Goal: Task Accomplishment & Management: Manage account settings

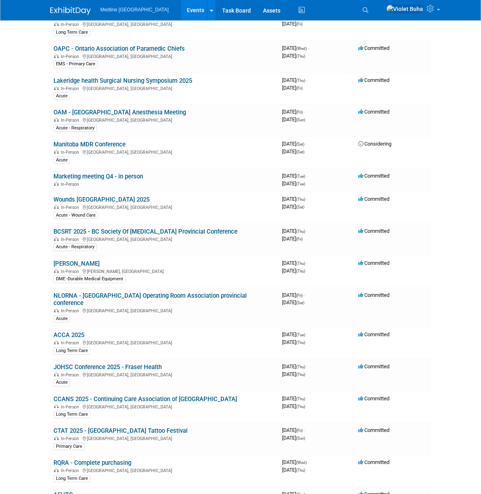
scroll to position [375, 0]
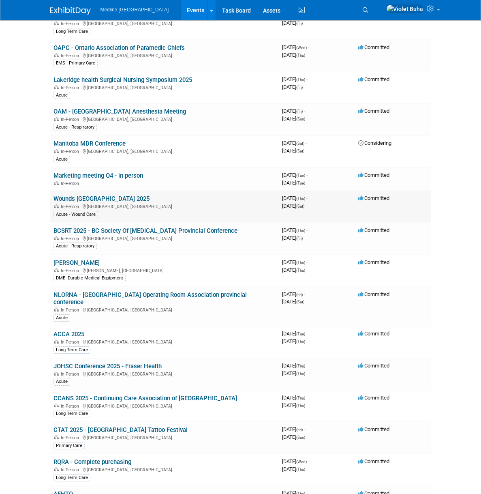
click at [53, 195] on link "Wounds [GEOGRAPHIC_DATA] 2025" at bounding box center [101, 198] width 96 height 7
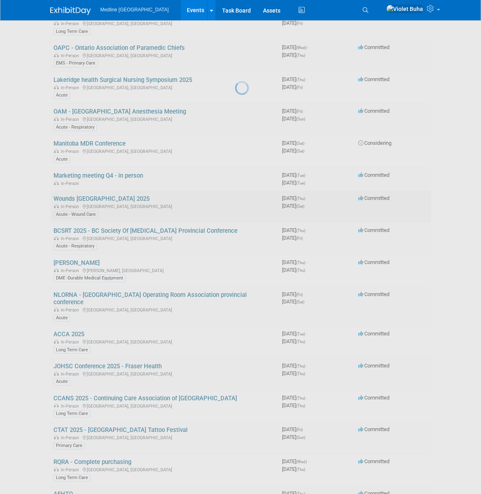
scroll to position [372, 0]
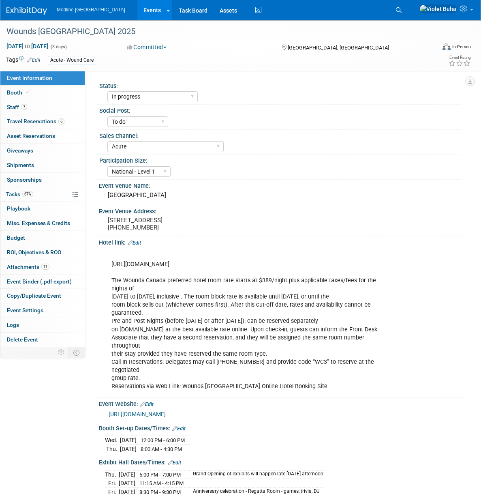
select select "In progress"
select select "To do"
select select "Acute"
select select "National - Level 1"
click at [41, 107] on link "7 Staff 7" at bounding box center [42, 107] width 84 height 14
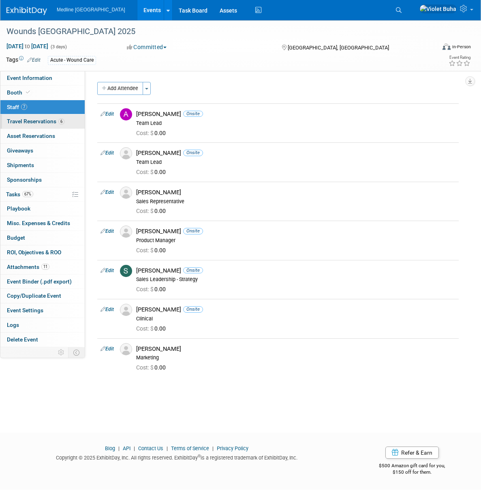
click at [46, 121] on span "Travel Reservations 6" at bounding box center [36, 121] width 58 height 6
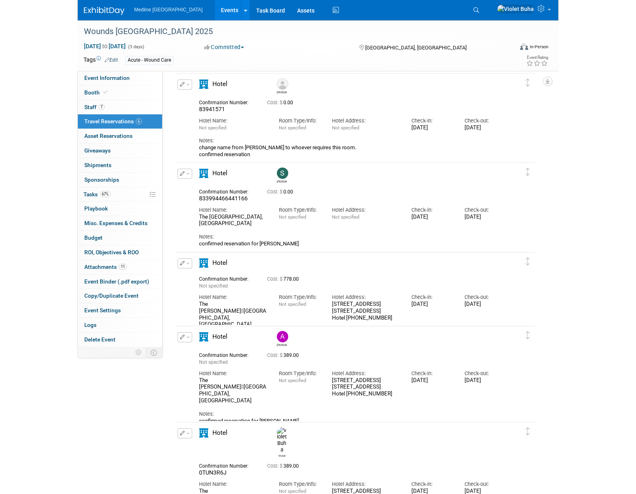
scroll to position [27, 0]
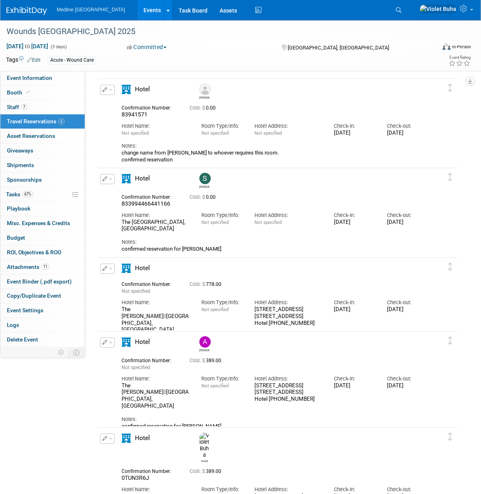
click at [308, 188] on div "[PERSON_NAME]" at bounding box center [314, 181] width 239 height 20
click at [396, 235] on div "Notes: confirmed reservation for Scott" at bounding box center [275, 242] width 307 height 20
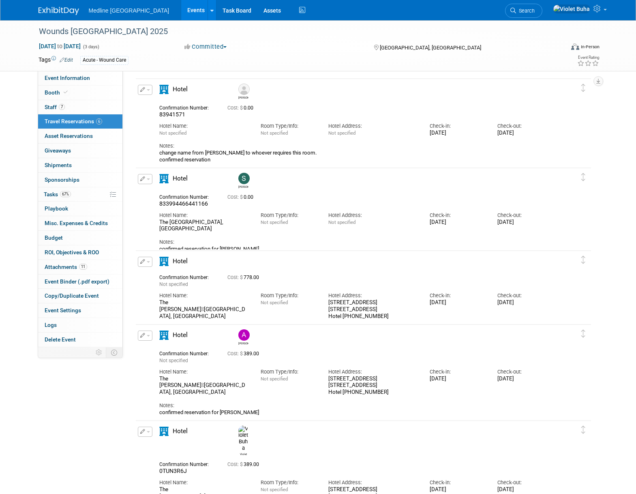
click at [221, 208] on div "Hotel Name: The Westin Harbour Castle, Toronto" at bounding box center [203, 220] width 101 height 25
drag, startPoint x: 208, startPoint y: 203, endPoint x: 155, endPoint y: 204, distance: 53.5
click at [155, 204] on div "Confirmation Number: 833994466441166" at bounding box center [187, 200] width 68 height 16
copy span "833994466441166"
click at [147, 178] on span "button" at bounding box center [148, 179] width 3 height 2
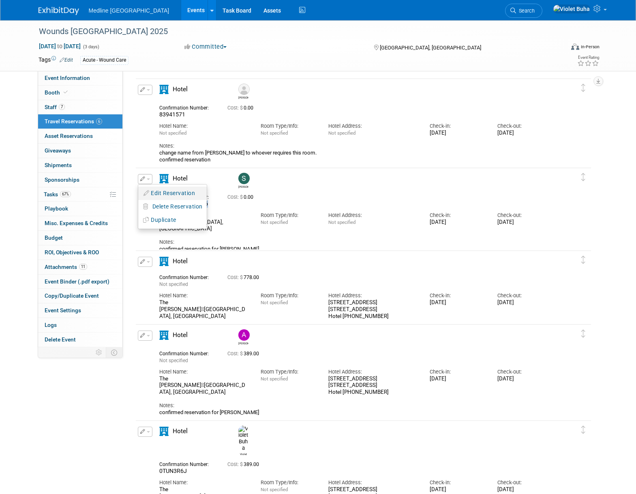
click at [165, 195] on button "Edit Reservation" at bounding box center [172, 193] width 68 height 12
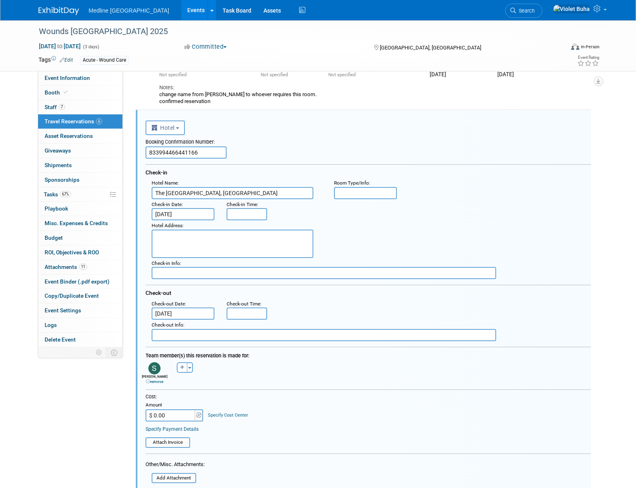
scroll to position [83, 0]
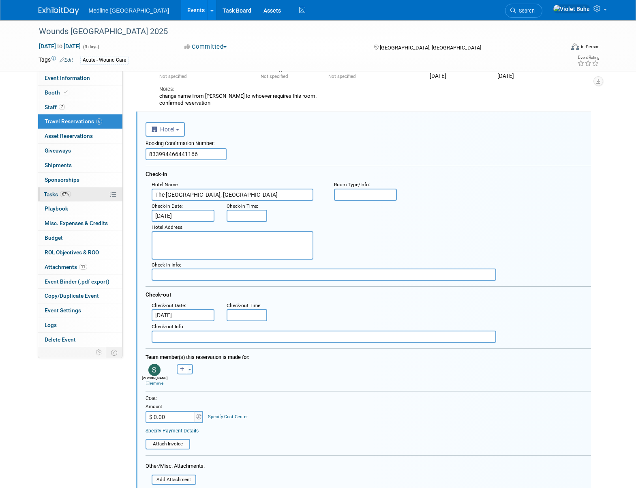
click at [54, 193] on span "Tasks 67%" at bounding box center [57, 194] width 27 height 6
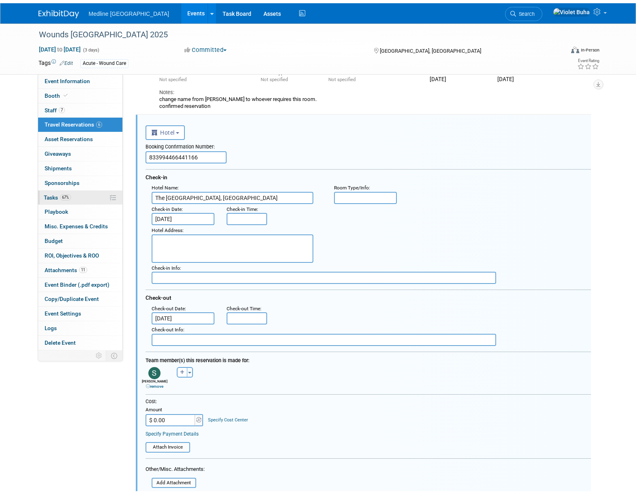
scroll to position [0, 0]
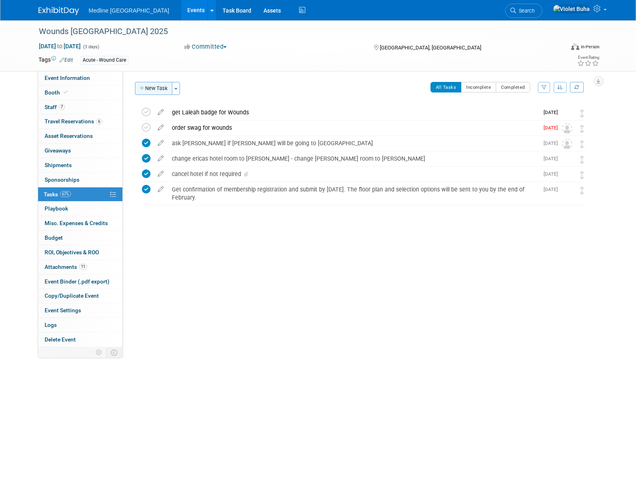
click at [160, 89] on button "New Task" at bounding box center [153, 88] width 37 height 13
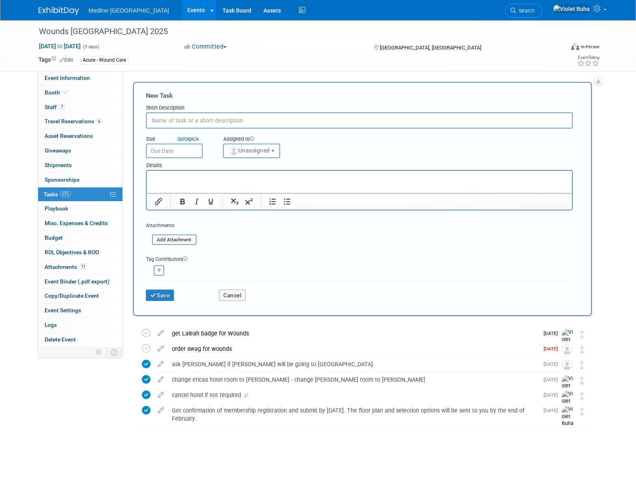
click at [181, 122] on input "text" at bounding box center [359, 120] width 427 height 16
type input "cancel scott's reservation"
click at [266, 152] on span "Unassigned" at bounding box center [249, 150] width 41 height 6
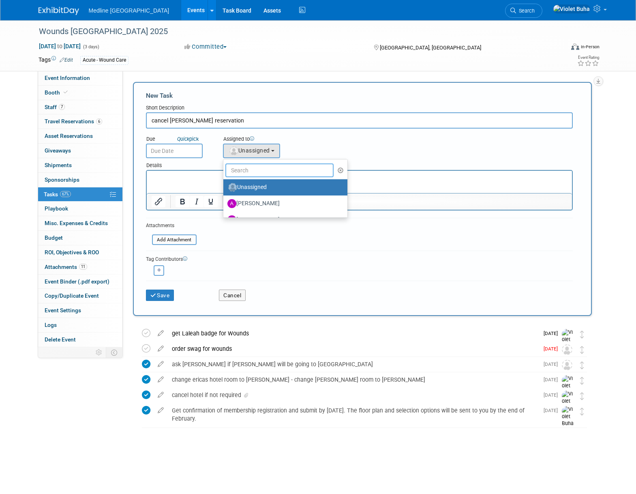
click at [265, 172] on input "text" at bounding box center [279, 170] width 109 height 14
type input "Violet"
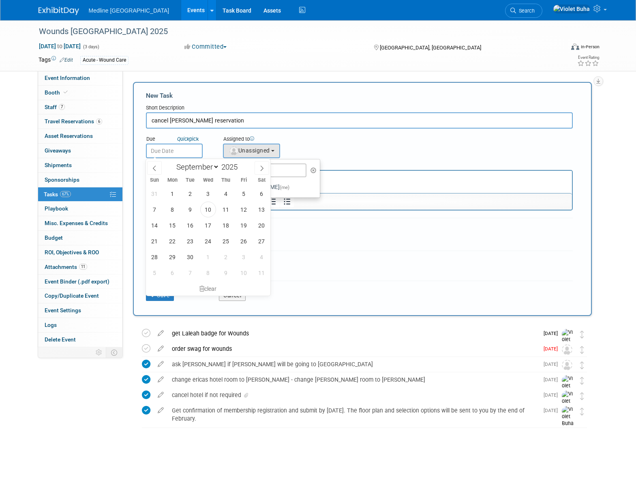
click at [164, 156] on input "text" at bounding box center [174, 150] width 57 height 15
click at [239, 209] on span "12" at bounding box center [244, 209] width 16 height 16
type input "Sep 12, 2025"
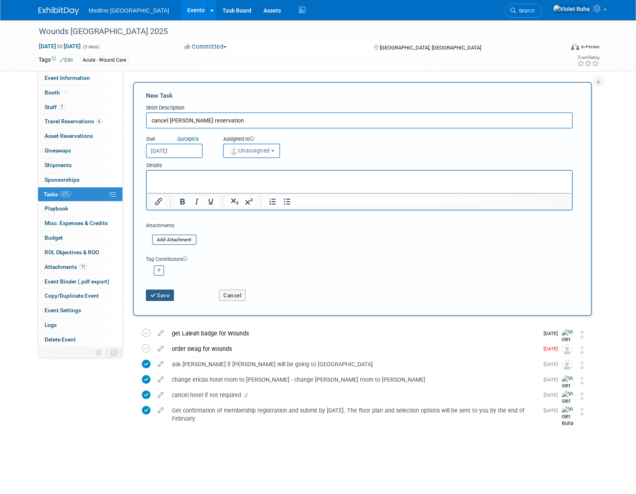
click at [169, 297] on button "Save" at bounding box center [160, 294] width 28 height 11
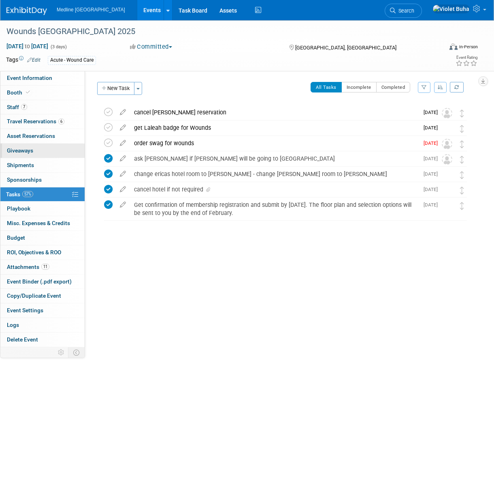
click at [36, 151] on link "0 Giveaways 0" at bounding box center [42, 150] width 84 height 14
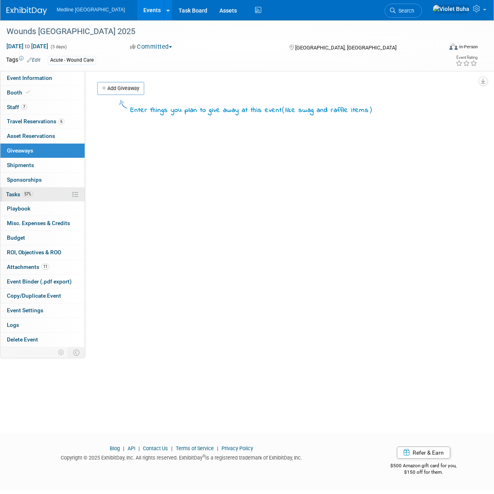
click at [10, 195] on span "Tasks 57%" at bounding box center [19, 194] width 27 height 6
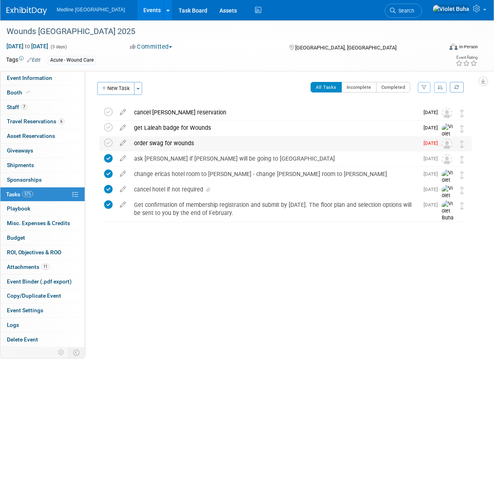
click at [169, 141] on div "order swag for wounds" at bounding box center [274, 143] width 289 height 14
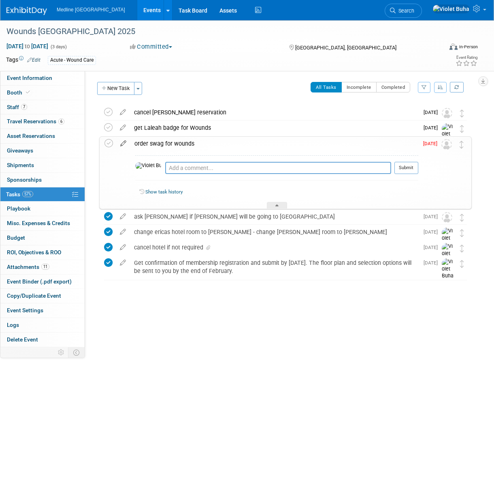
click at [126, 143] on icon at bounding box center [123, 142] width 14 height 10
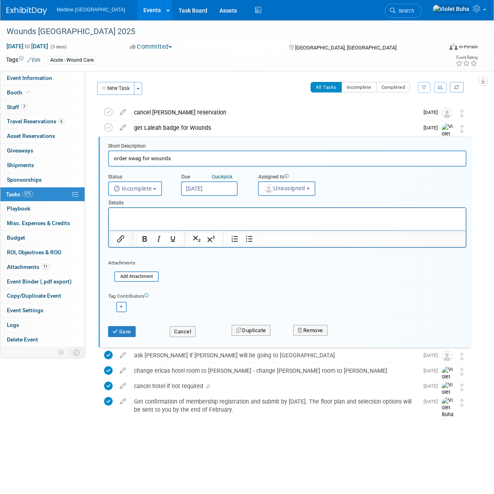
click at [222, 192] on input "Aug 18, 2025" at bounding box center [209, 188] width 57 height 15
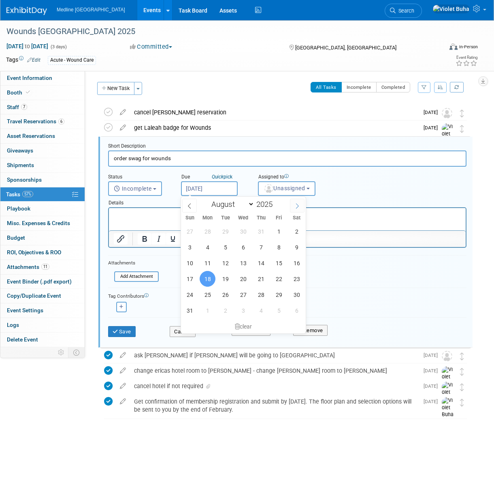
click at [299, 204] on icon at bounding box center [298, 206] width 6 height 6
select select "8"
click at [282, 248] on span "12" at bounding box center [279, 247] width 16 height 16
type input "Sep 12, 2025"
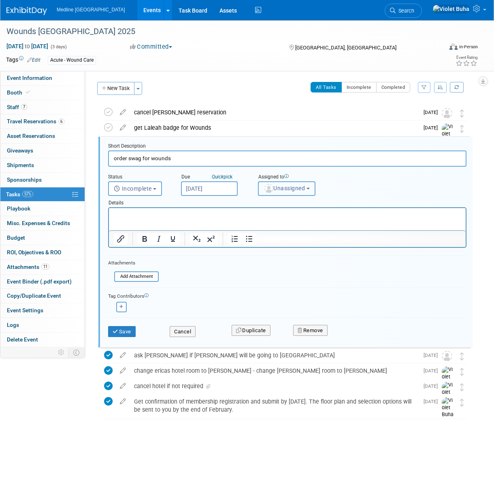
click at [282, 187] on span "Unassigned" at bounding box center [284, 188] width 41 height 6
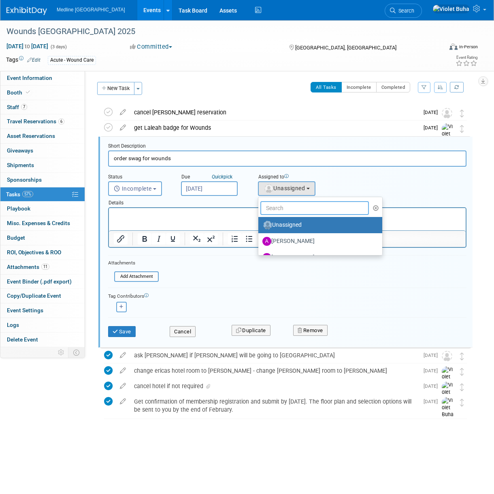
click at [282, 204] on input "text" at bounding box center [315, 208] width 109 height 14
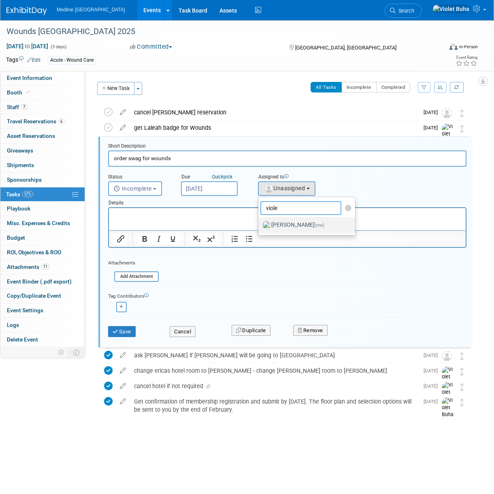
type input "viole"
drag, startPoint x: 287, startPoint y: 226, endPoint x: 171, endPoint y: 20, distance: 236.3
click at [287, 226] on label "Violet Buha (me)" at bounding box center [305, 224] width 85 height 13
click at [260, 226] on input "Violet Buha (me)" at bounding box center [257, 223] width 5 height 5
select select "83b9ebe3-1f55-4182-aebd-dfdf9a1e5ee7"
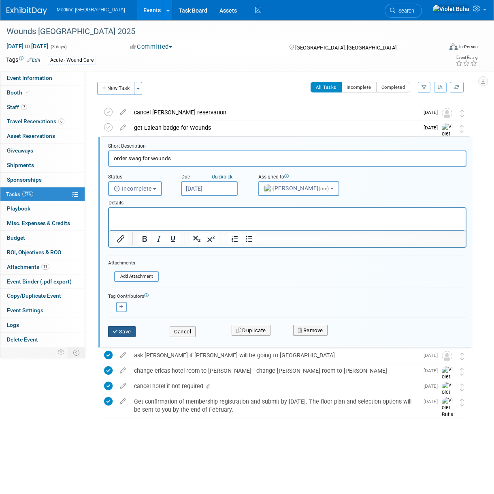
click at [124, 335] on button "Save" at bounding box center [122, 331] width 28 height 11
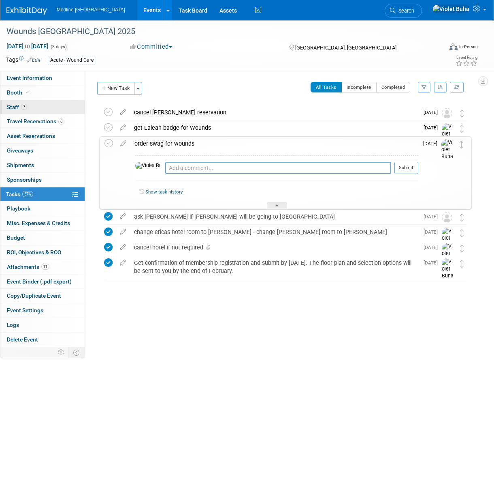
click at [46, 107] on link "7 Staff 7" at bounding box center [42, 107] width 84 height 14
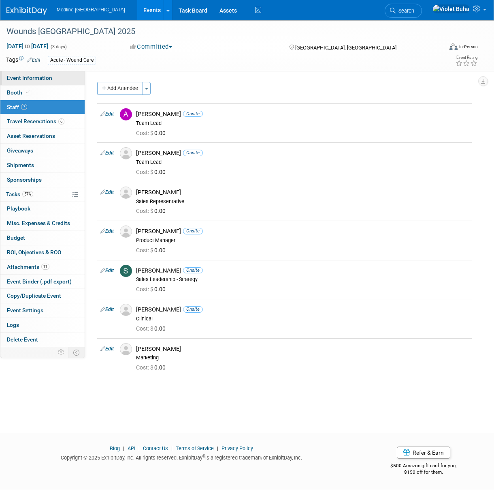
click at [48, 79] on span "Event Information" at bounding box center [29, 78] width 45 height 6
select select "In progress"
select select "To do"
select select "Acute"
select select "National - Level 1"
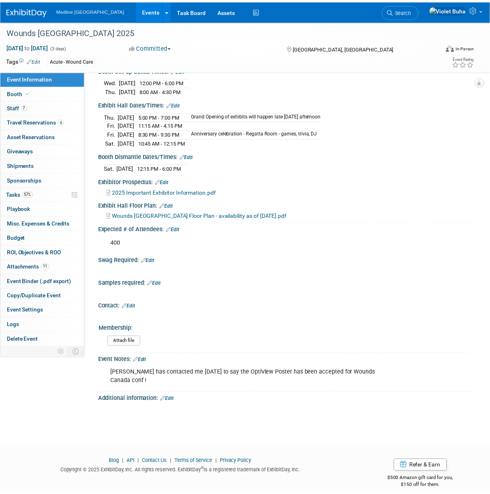
scroll to position [358, 0]
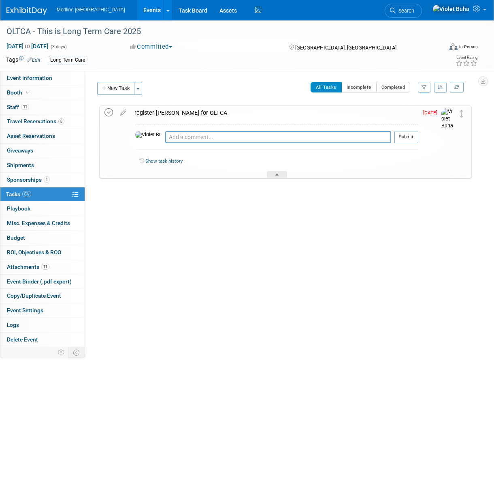
click at [111, 112] on icon at bounding box center [109, 112] width 9 height 9
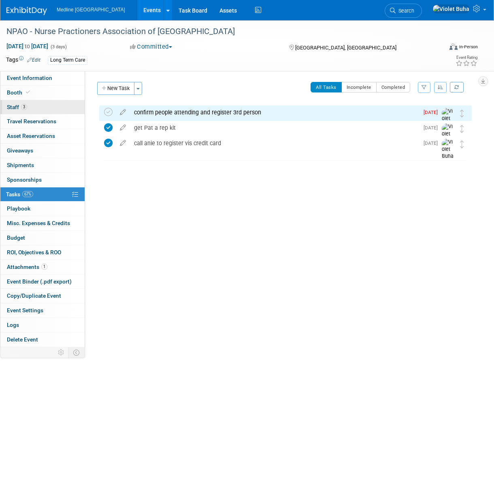
click at [38, 108] on link "3 Staff 3" at bounding box center [42, 107] width 84 height 14
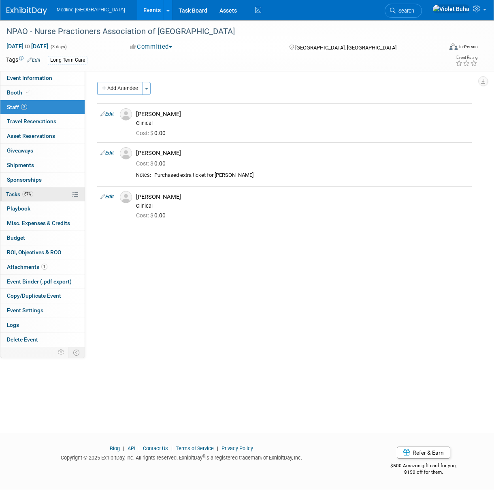
click at [15, 193] on span "Tasks 67%" at bounding box center [19, 194] width 27 height 6
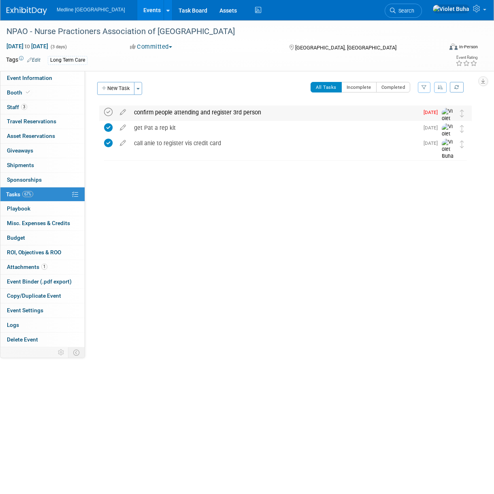
click at [109, 110] on icon at bounding box center [108, 112] width 9 height 9
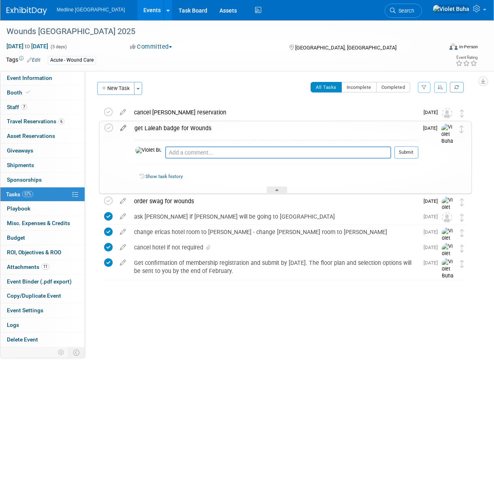
click at [124, 128] on icon at bounding box center [123, 126] width 14 height 10
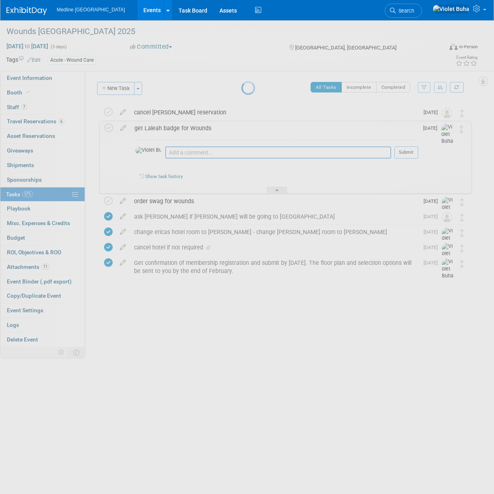
select select "8"
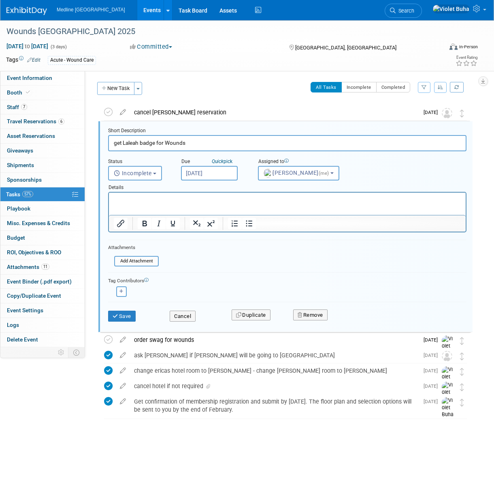
click at [230, 173] on input "[DATE]" at bounding box center [209, 173] width 57 height 15
drag, startPoint x: 380, startPoint y: 179, endPoint x: 246, endPoint y: 14, distance: 211.8
click at [380, 179] on div "Status <i class="far fa-clock" style="padding: 6px 4px 6px 1px;"></i> Incomplet…" at bounding box center [287, 165] width 371 height 29
click at [127, 313] on button "Save" at bounding box center [122, 315] width 28 height 11
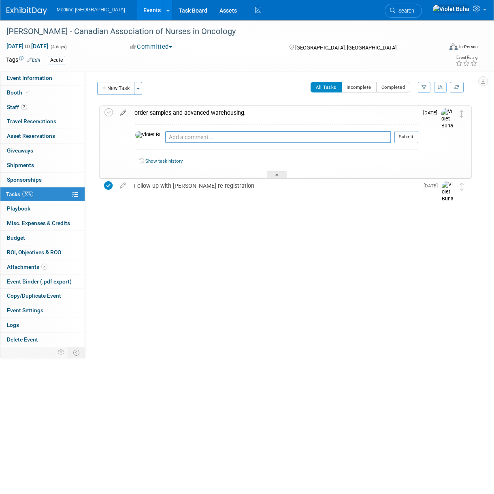
click at [125, 111] on icon at bounding box center [123, 111] width 14 height 10
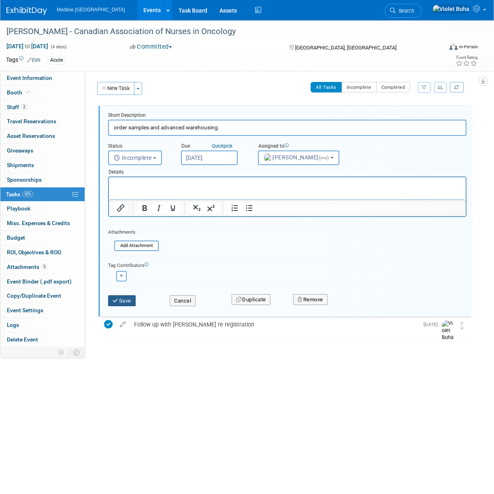
click at [123, 301] on button "Save" at bounding box center [122, 300] width 28 height 11
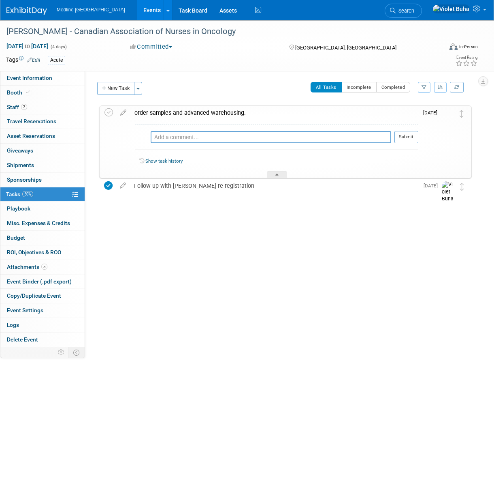
click at [24, 10] on img at bounding box center [26, 11] width 41 height 8
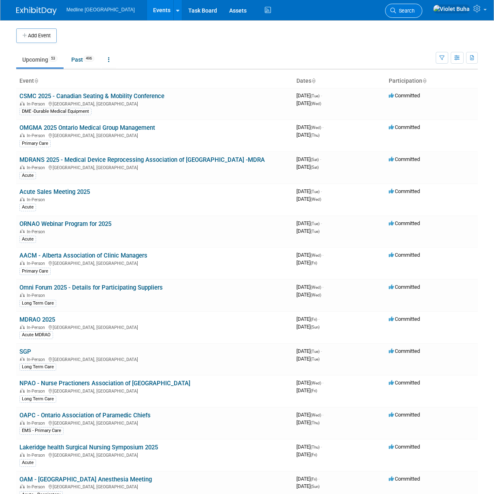
click at [415, 10] on span "Search" at bounding box center [405, 11] width 19 height 6
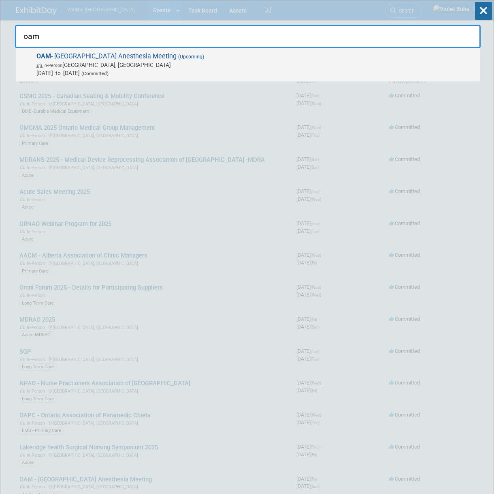
type input "oam"
click at [121, 69] on span "[DATE] to [DATE] (Committed)" at bounding box center [256, 73] width 440 height 8
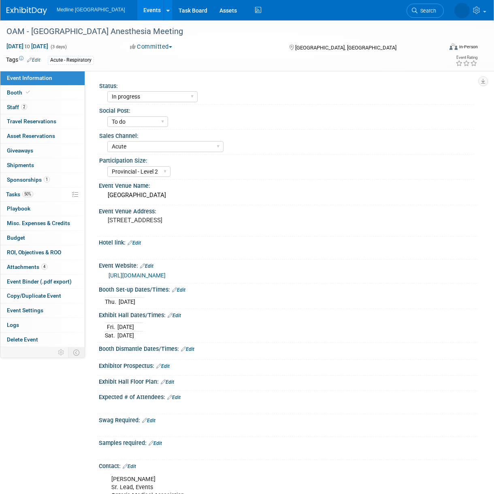
select select "In progress"
select select "To do"
select select "Acute"
select select "Provincial - Level 2"
click at [15, 193] on span "Tasks 50%" at bounding box center [19, 194] width 27 height 6
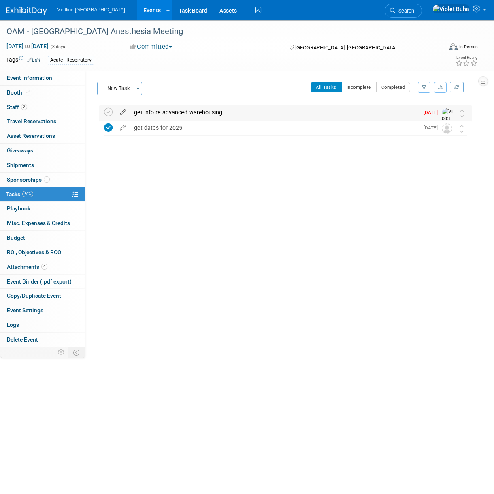
click at [125, 110] on icon at bounding box center [123, 110] width 14 height 10
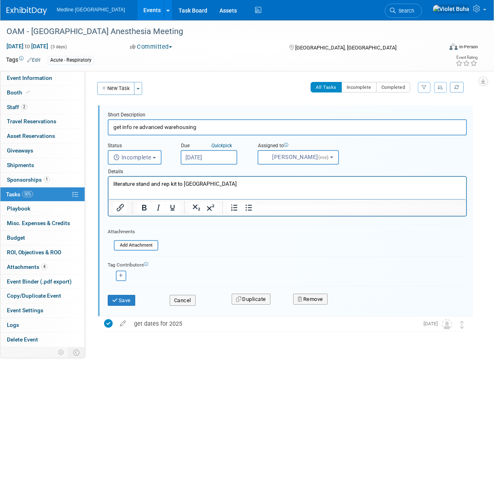
click at [230, 154] on input "Aug 25, 2025" at bounding box center [209, 157] width 57 height 15
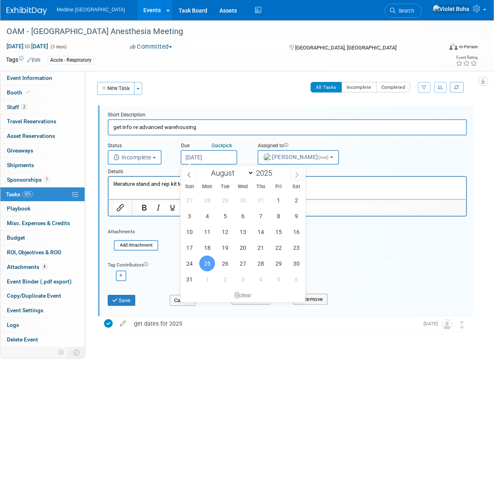
click at [295, 175] on icon at bounding box center [297, 175] width 6 height 6
select select "8"
click at [281, 215] on span "12" at bounding box center [279, 216] width 16 height 16
type input "Sep 12, 2025"
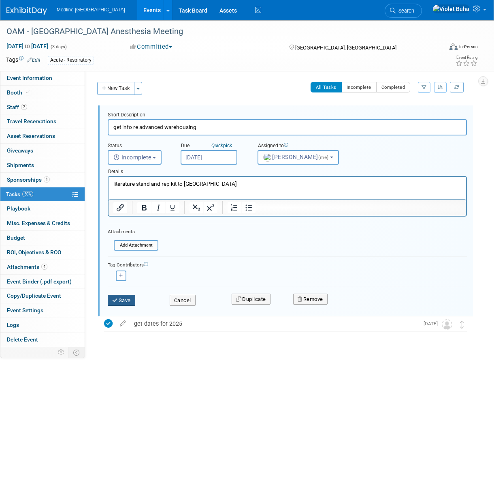
click at [126, 303] on button "Save" at bounding box center [122, 300] width 28 height 11
